Goal: Find specific page/section: Find specific page/section

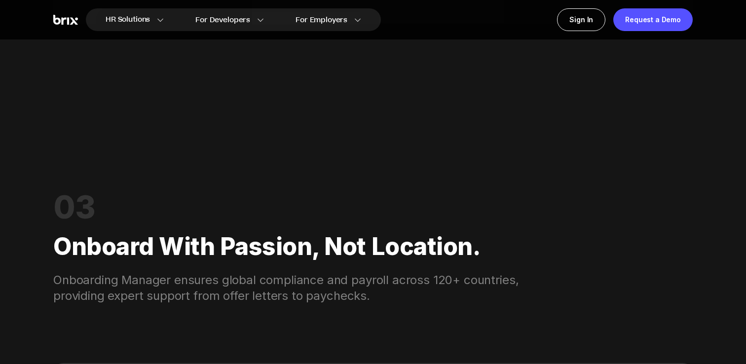
scroll to position [1738, 0]
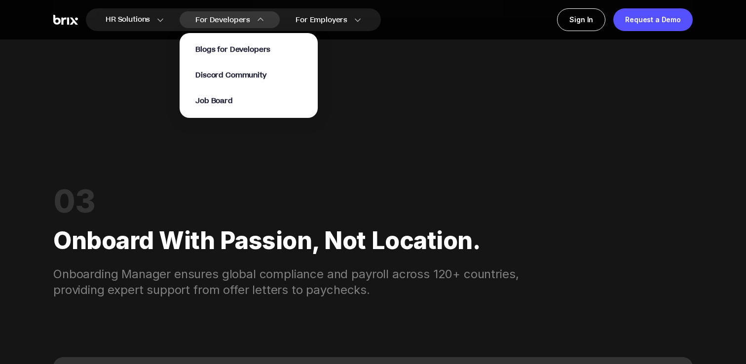
click at [234, 99] on p "Job Board" at bounding box center [248, 101] width 107 height 10
click at [217, 100] on span "Job Board" at bounding box center [213, 101] width 37 height 11
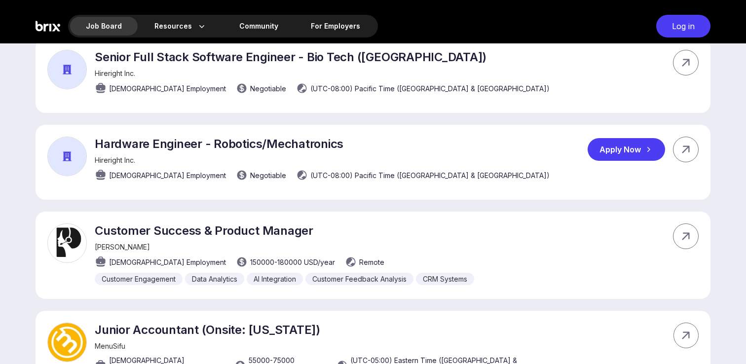
scroll to position [947, 0]
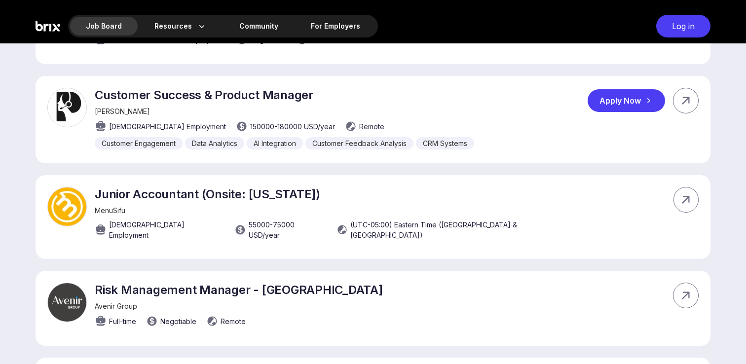
click at [115, 107] on span "Pam AI" at bounding box center [122, 111] width 55 height 8
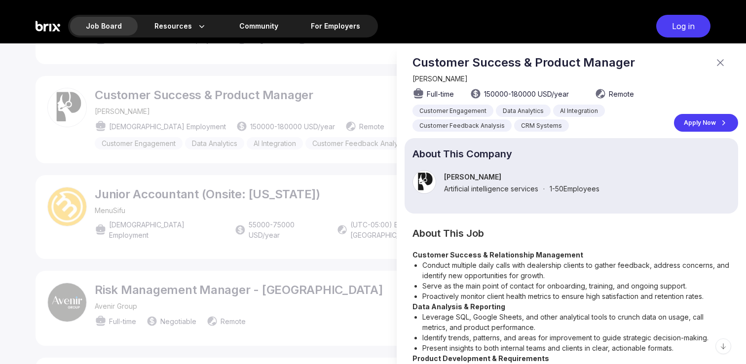
click at [115, 82] on div at bounding box center [373, 203] width 746 height 321
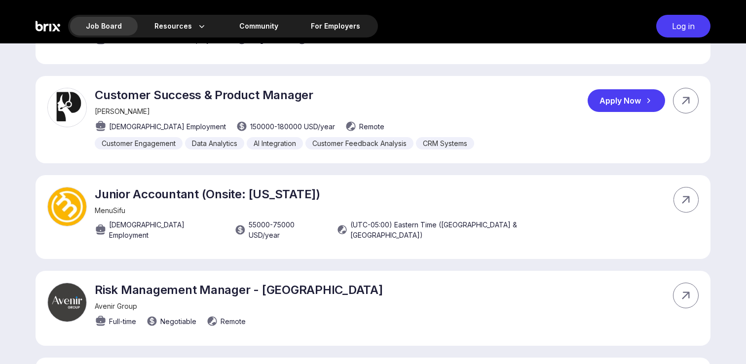
click at [115, 107] on span "Pam AI" at bounding box center [122, 111] width 55 height 8
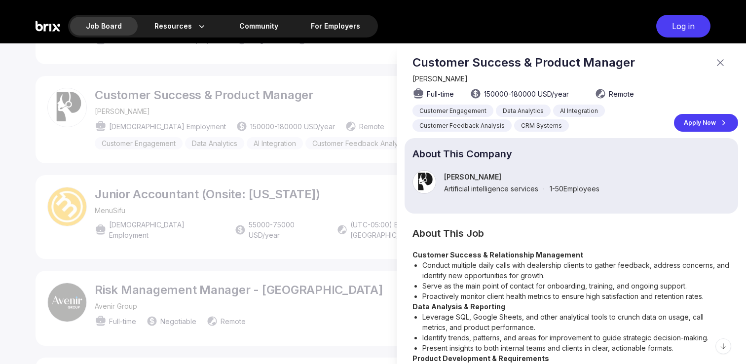
click at [449, 177] on p "Pam AI" at bounding box center [521, 177] width 155 height 8
copy p "Pam AI"
